Goal: Task Accomplishment & Management: Manage account settings

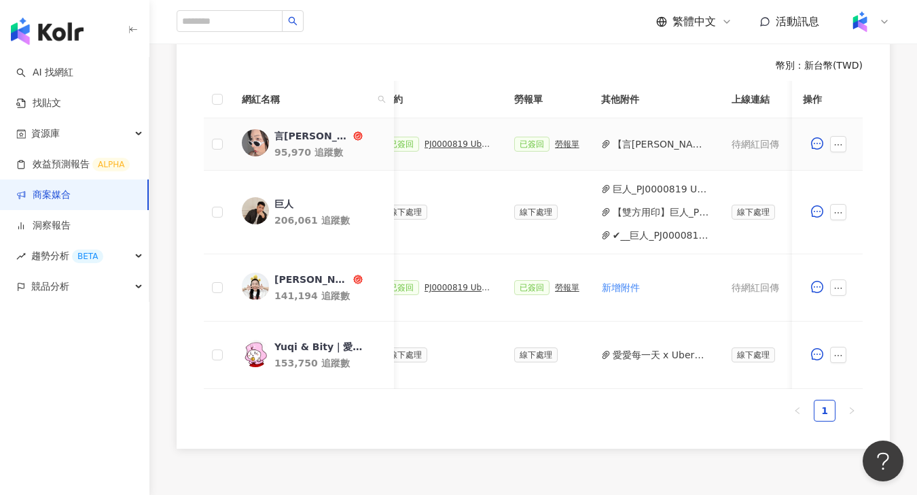
click at [455, 142] on div "PJ0000819 Uber Eats_Co-Marketing_餐廳買一送一活動_活動確認單" at bounding box center [459, 144] width 68 height 10
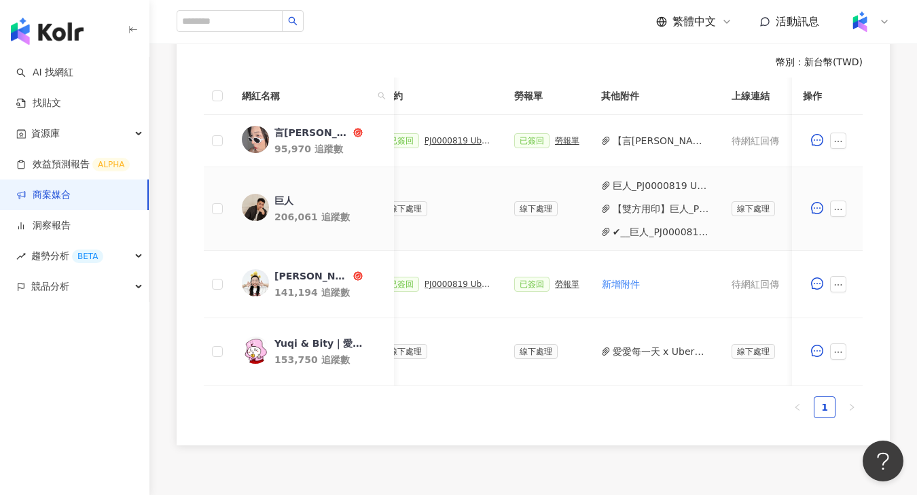
scroll to position [218, 0]
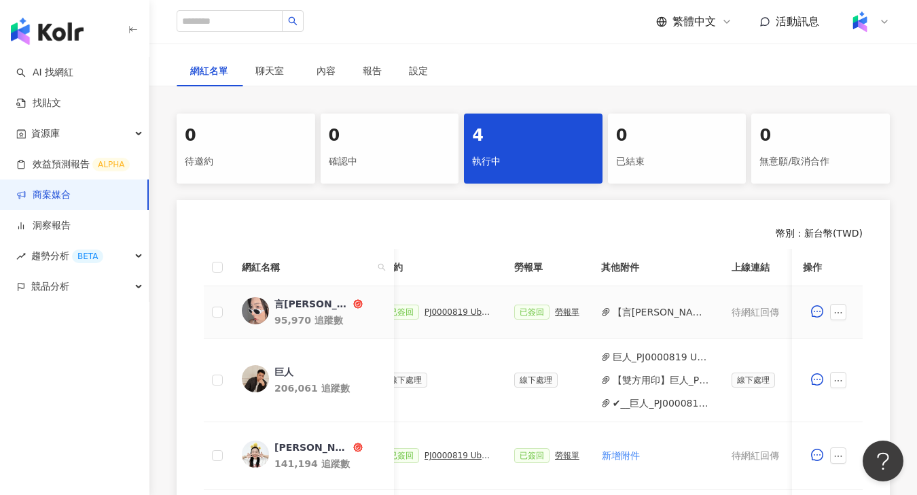
click at [565, 311] on div "勞報單" at bounding box center [567, 312] width 24 height 10
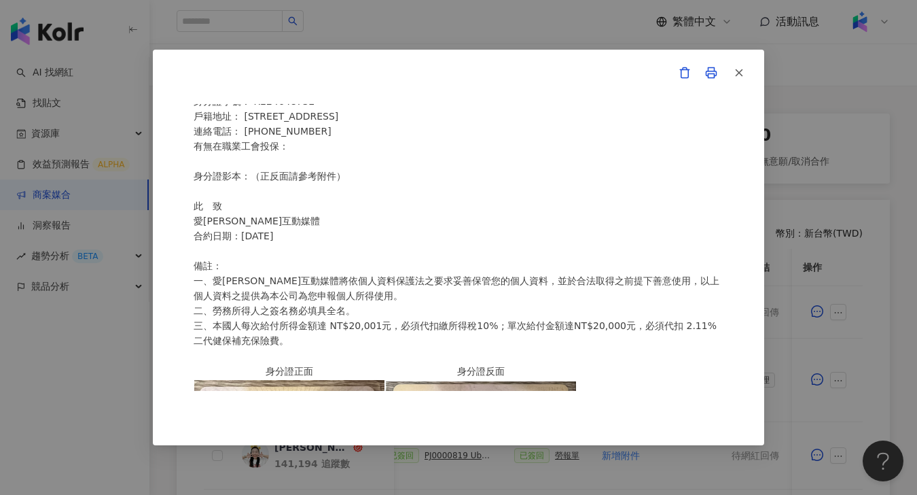
scroll to position [306, 0]
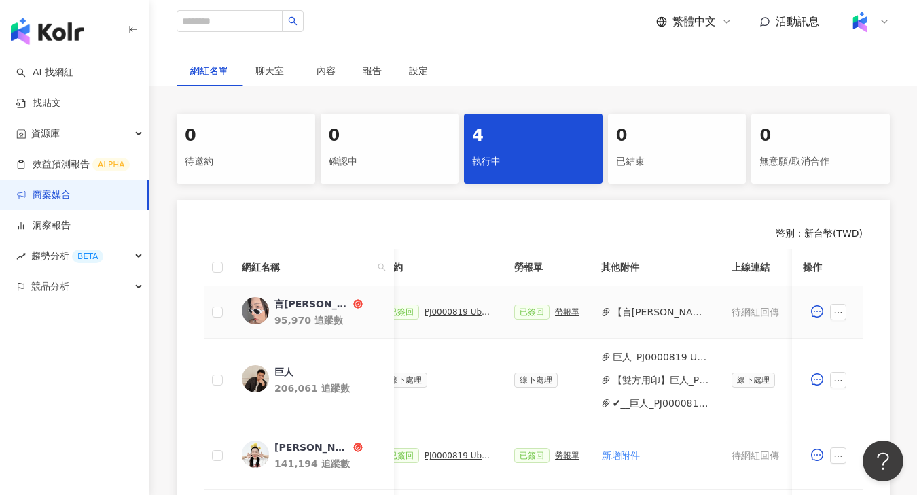
click at [565, 310] on div "勞報單" at bounding box center [567, 312] width 24 height 10
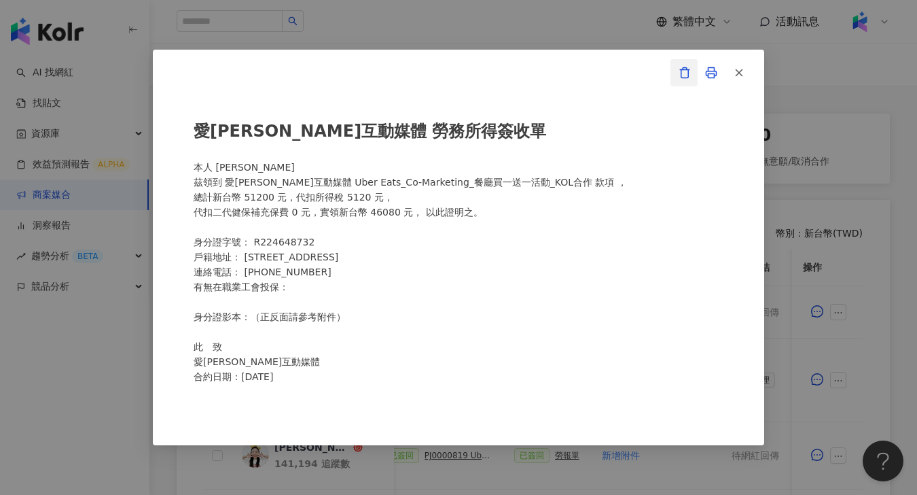
click at [675, 79] on button "button" at bounding box center [684, 72] width 27 height 27
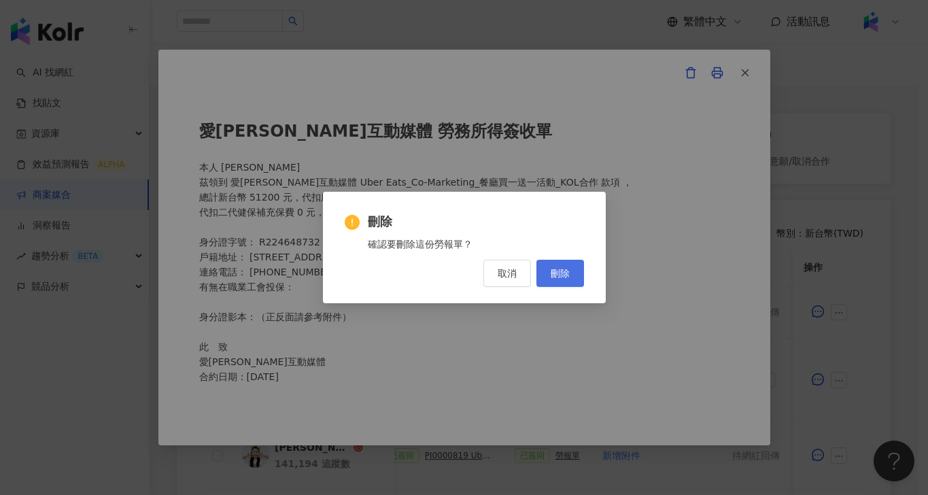
click at [576, 274] on button "刪除" at bounding box center [560, 273] width 48 height 27
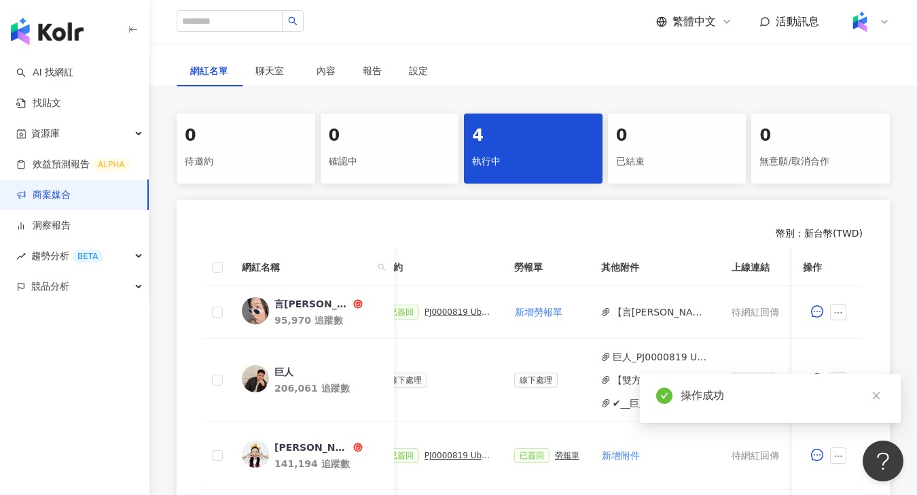
click at [661, 311] on button "【言泳霈】PJ0000819 Uber Eats_Co-Marketing_餐廳買一送一活動(1).pdf" at bounding box center [661, 311] width 97 height 15
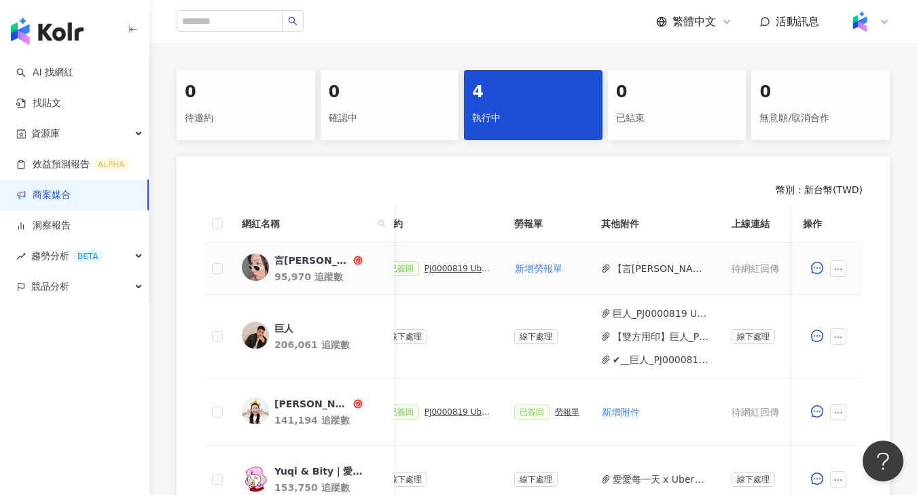
scroll to position [468, 0]
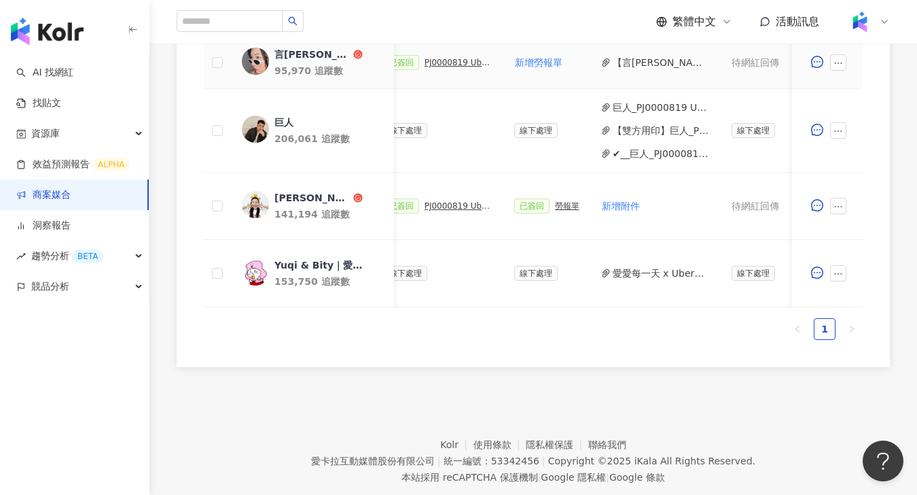
click at [457, 65] on div "PJ0000819 Uber Eats_Co-Marketing_餐廳買一送一活動_活動確認單" at bounding box center [459, 63] width 68 height 10
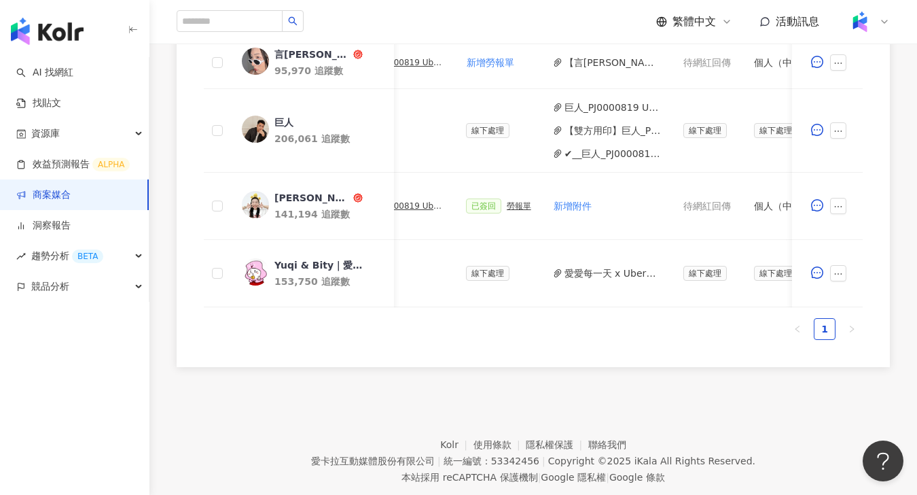
scroll to position [0, 722]
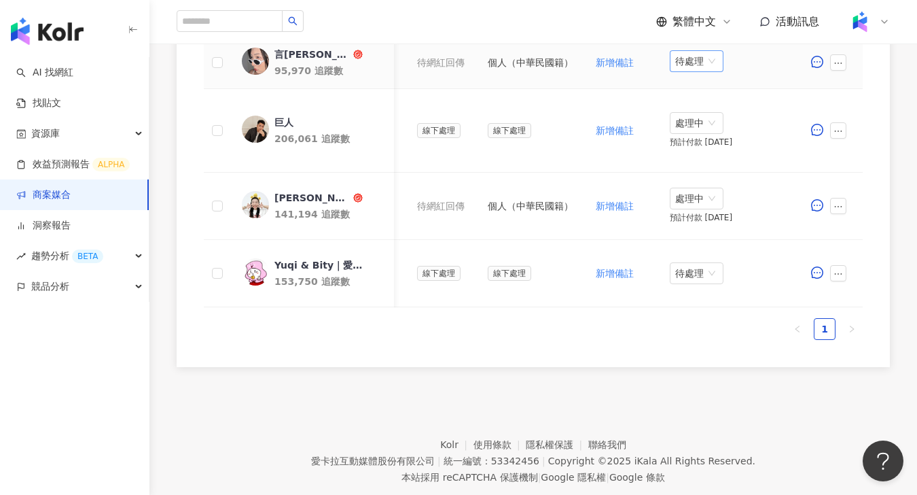
click at [695, 69] on span "待處理" at bounding box center [697, 61] width 43 height 20
click at [694, 112] on div "處理中" at bounding box center [697, 112] width 38 height 15
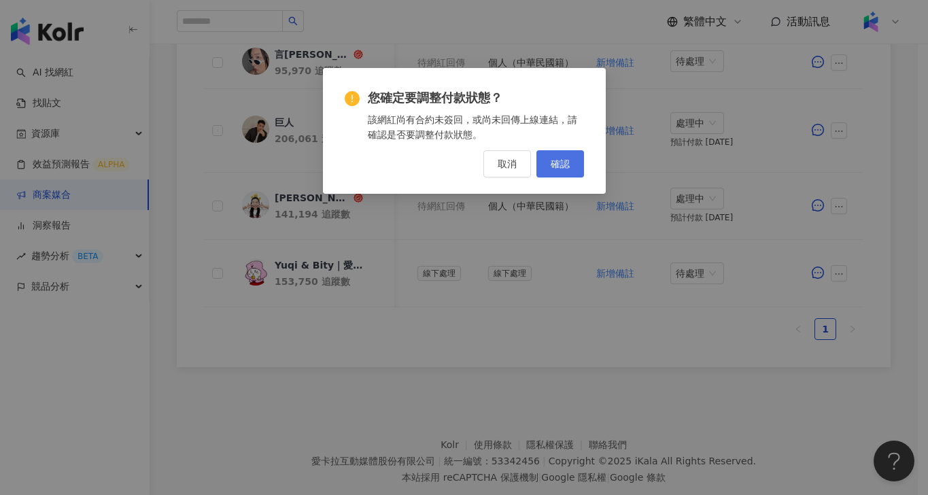
click at [555, 160] on span "確認" at bounding box center [559, 163] width 19 height 11
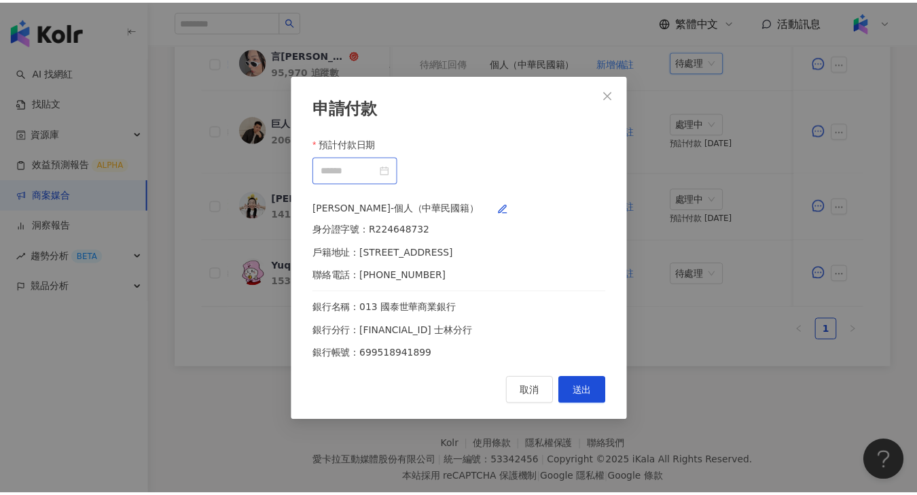
scroll to position [0, 712]
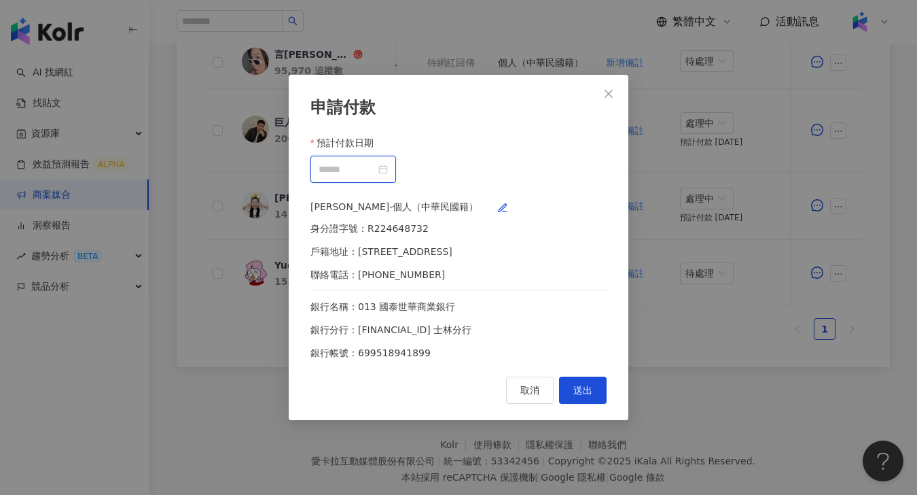
click at [376, 162] on input "預計付款日期" at bounding box center [347, 169] width 57 height 15
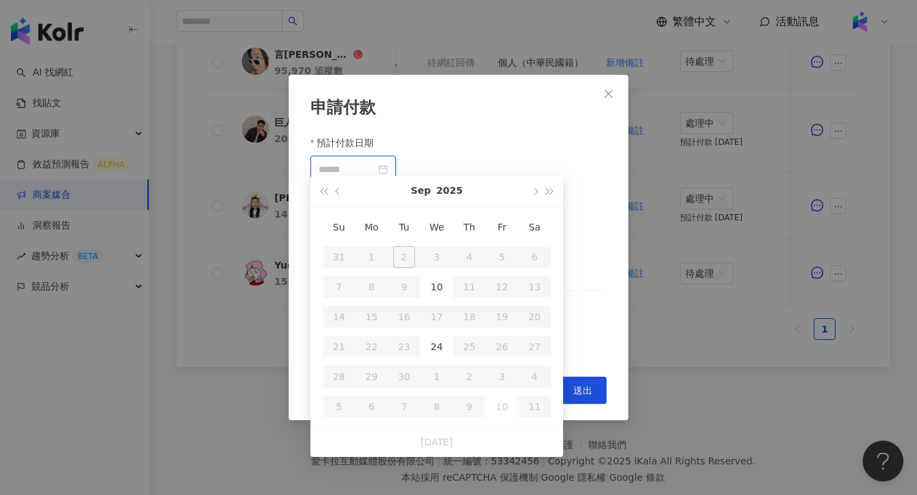
type input "**********"
click at [437, 343] on div "24" at bounding box center [437, 347] width 22 height 22
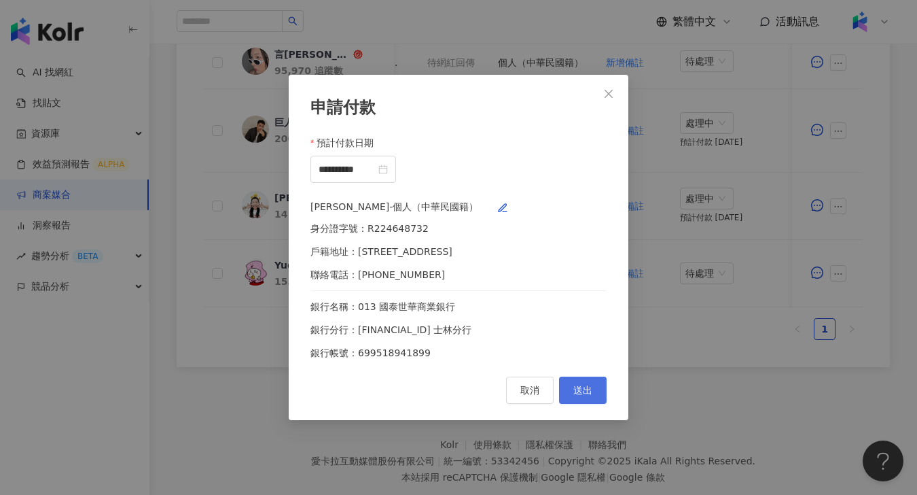
click at [572, 396] on button "送出" at bounding box center [583, 390] width 48 height 27
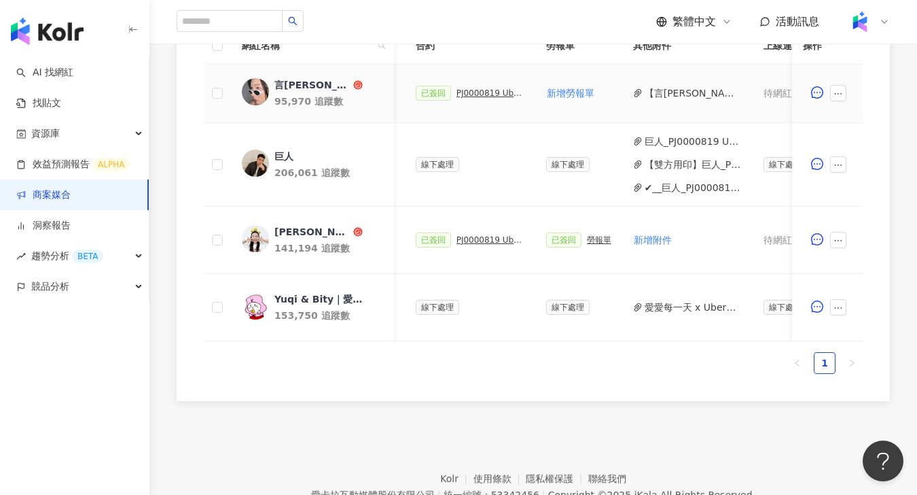
scroll to position [420, 0]
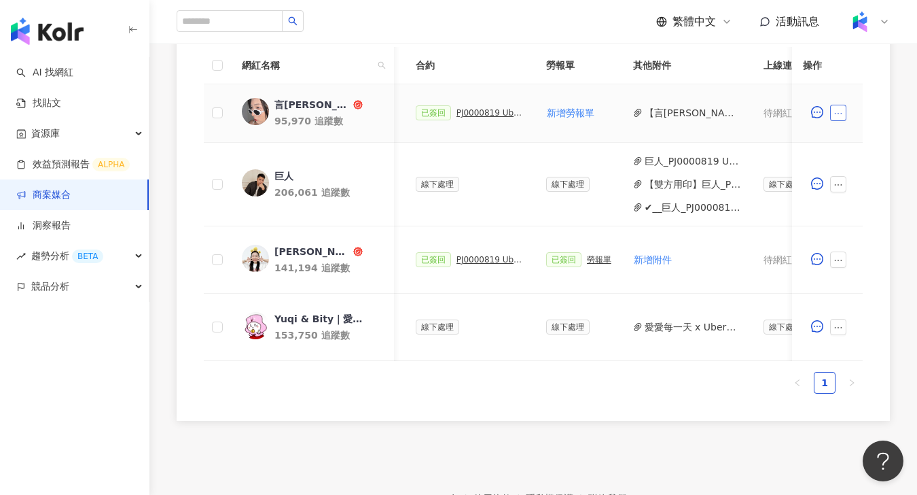
click at [831, 111] on button "button" at bounding box center [839, 113] width 16 height 16
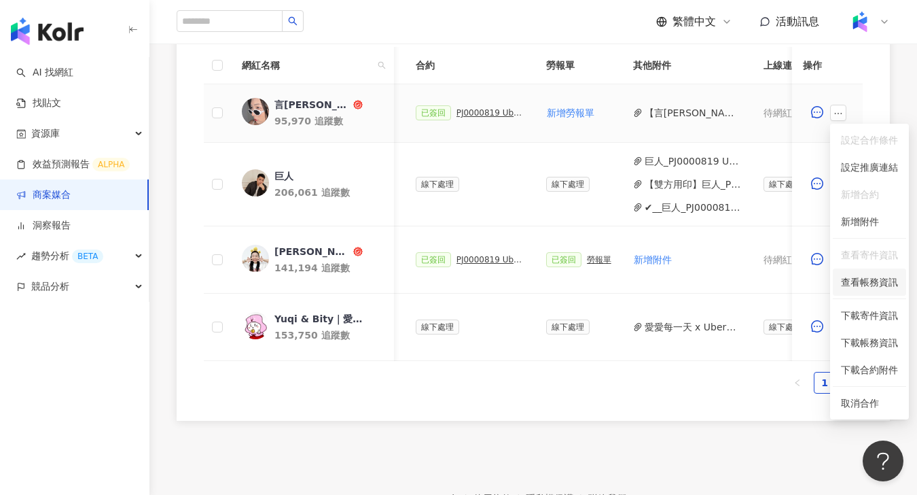
click at [867, 283] on span "查看帳務資訊" at bounding box center [869, 282] width 57 height 15
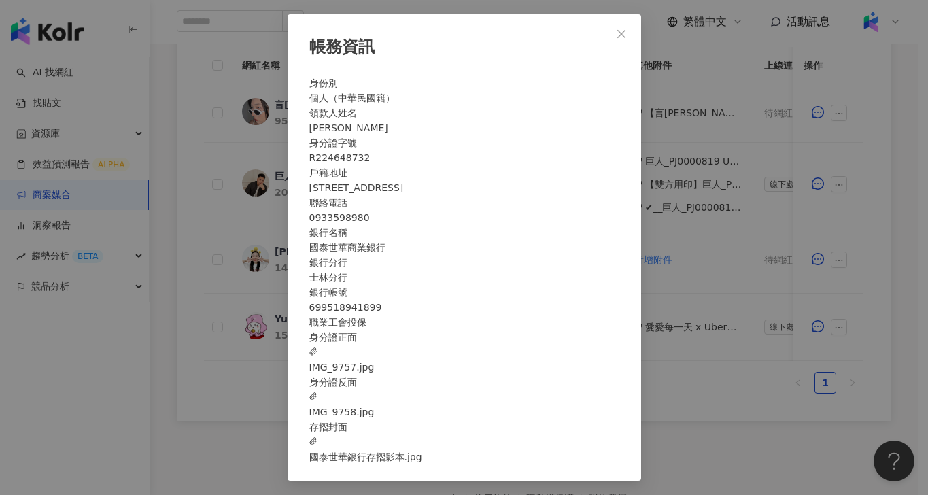
click at [485, 120] on div "郭子甄" at bounding box center [464, 127] width 310 height 15
copy div "郭子甄"
click at [616, 29] on icon "close" at bounding box center [621, 34] width 11 height 11
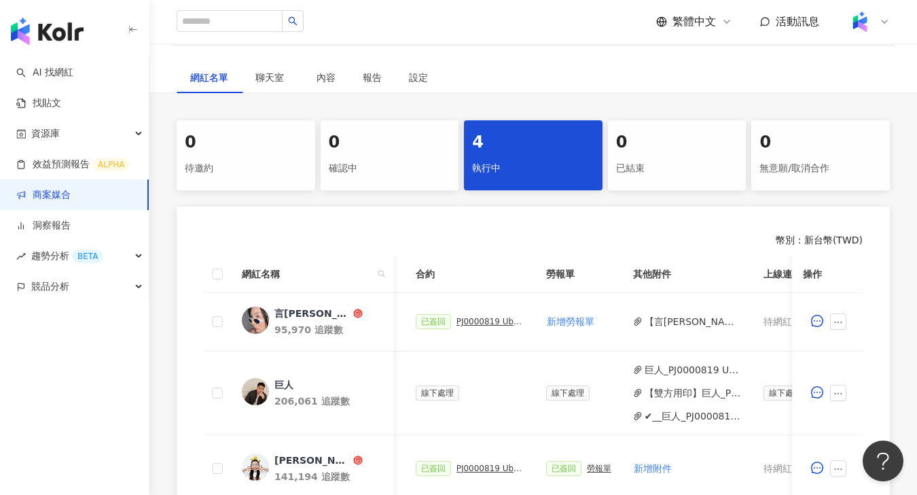
scroll to position [277, 0]
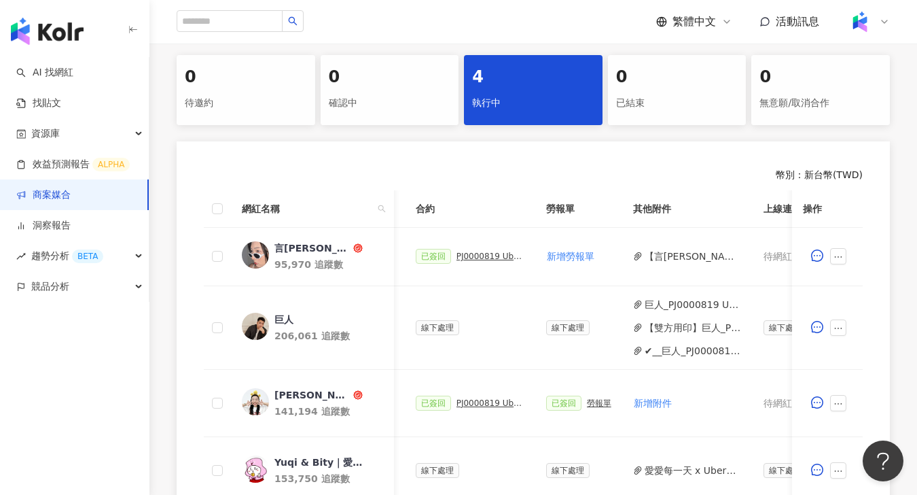
click at [497, 261] on div "已簽回 PJ0000819 Uber Eats_Co-Marketing_餐廳買一送一活動_活動確認單" at bounding box center [470, 256] width 109 height 15
click at [497, 259] on div "PJ0000819 Uber Eats_Co-Marketing_餐廳買一送一活動_活動確認單" at bounding box center [491, 256] width 68 height 10
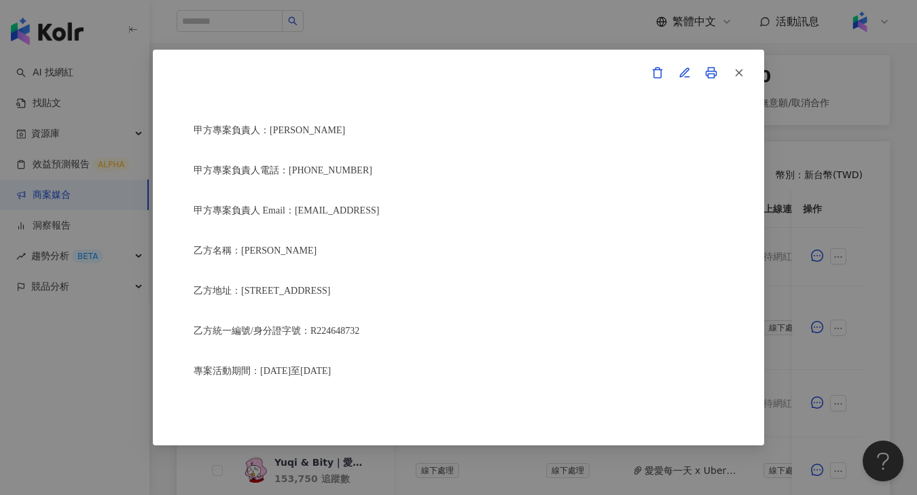
scroll to position [247, 0]
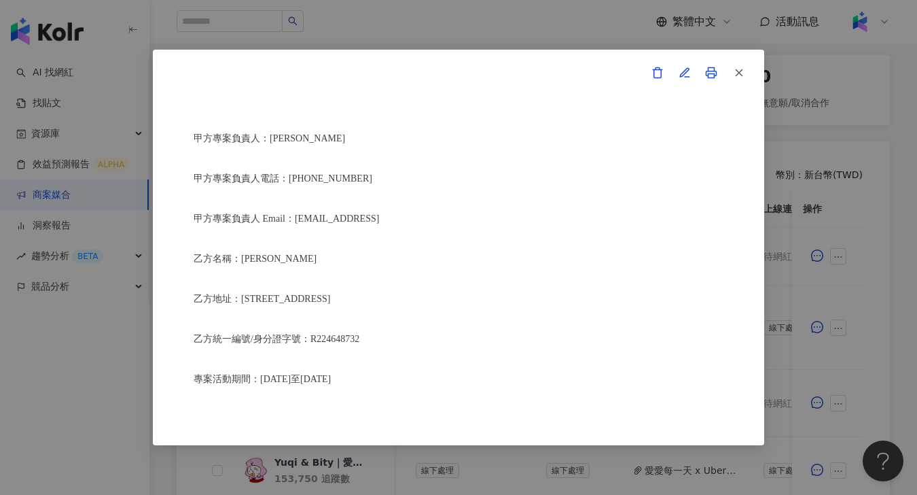
click at [445, 30] on div "活動確認單 約定雙方 甲方名稱：愛卡拉互動媒體股份有限公司 甲方負責人：程世嘉 甲方統一編號：53342456 甲方地址：104 台北市中山區南京東路二段16…" at bounding box center [458, 247] width 917 height 495
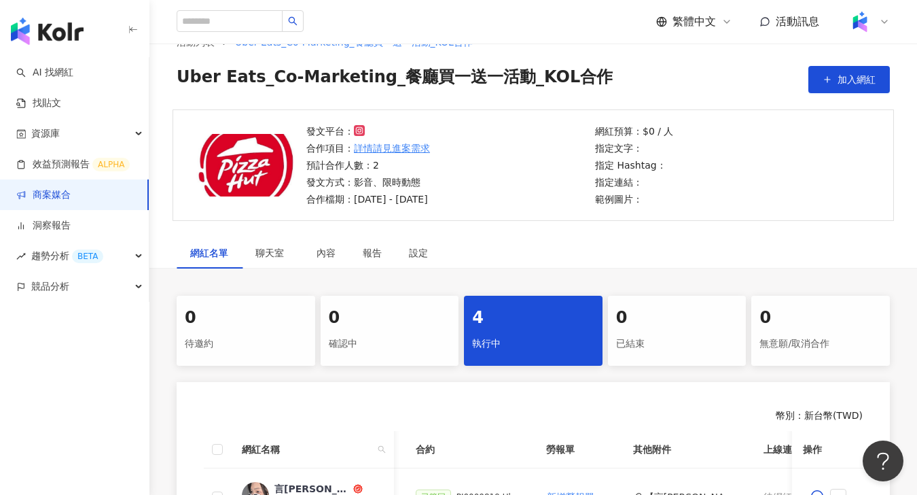
scroll to position [0, 0]
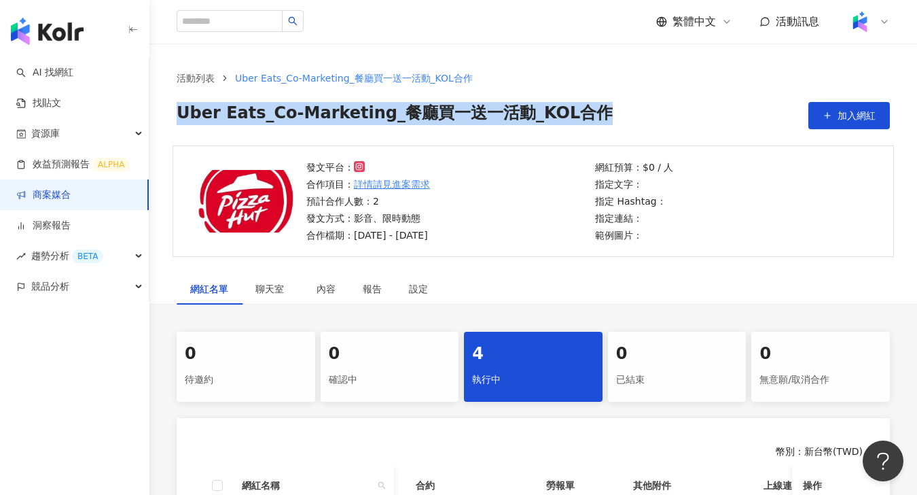
drag, startPoint x: 540, startPoint y: 109, endPoint x: 180, endPoint y: 106, distance: 359.5
click at [180, 105] on div "Uber Eats_Co-Marketing_餐廳買一送一活動_KOL合作 加入網紅" at bounding box center [534, 115] width 714 height 27
copy span "Uber Eats_Co-Marketing_餐廳買一送一活動_KOL合作"
